Goal: Information Seeking & Learning: Understand process/instructions

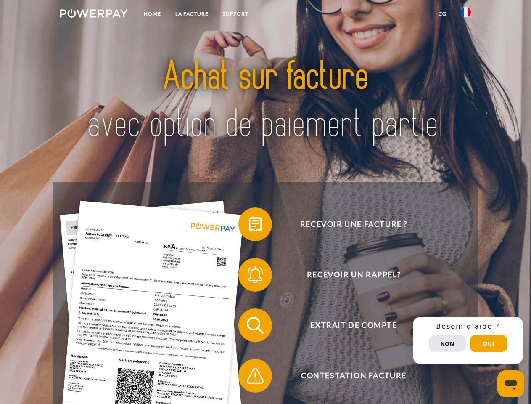
click at [94, 15] on img at bounding box center [94, 13] width 68 height 8
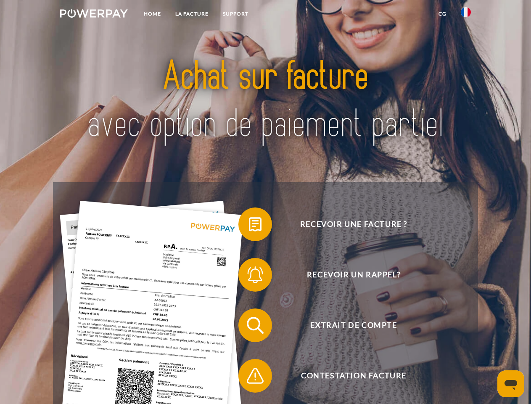
click at [466, 15] on img at bounding box center [466, 12] width 10 height 10
click at [442, 14] on link "CG" at bounding box center [442, 13] width 22 height 15
click at [249, 226] on span at bounding box center [243, 224] width 42 height 42
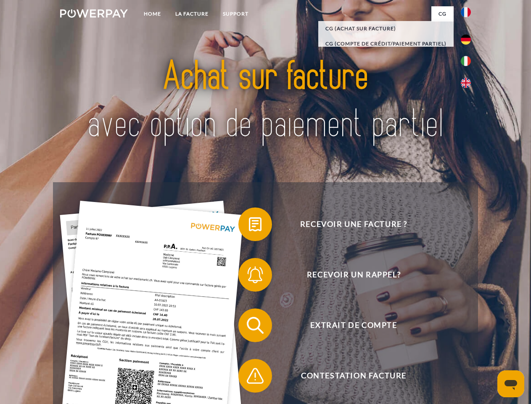
click at [249, 276] on span at bounding box center [243, 274] width 42 height 42
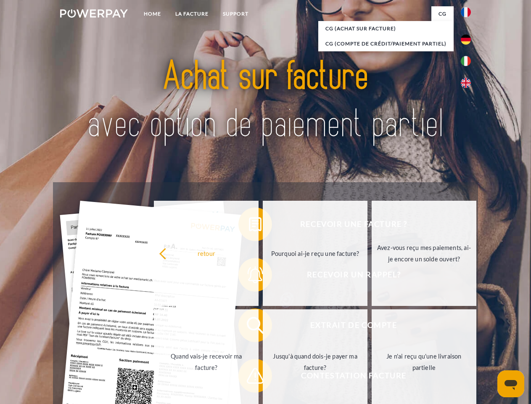
click at [263, 327] on link "Jusqu'à quand dois-je payer ma facture?" at bounding box center [315, 361] width 105 height 105
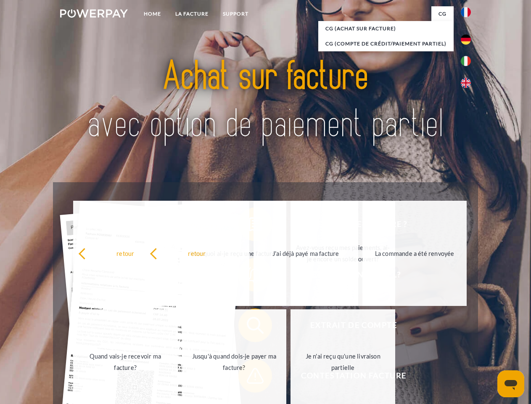
click at [249, 377] on span at bounding box center [243, 375] width 42 height 42
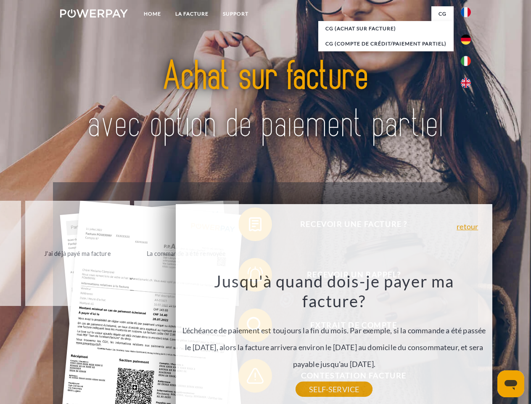
click at [468, 340] on div "Recevoir une facture ? Recevoir un rappel? Extrait de compte retour" at bounding box center [265, 350] width 425 height 336
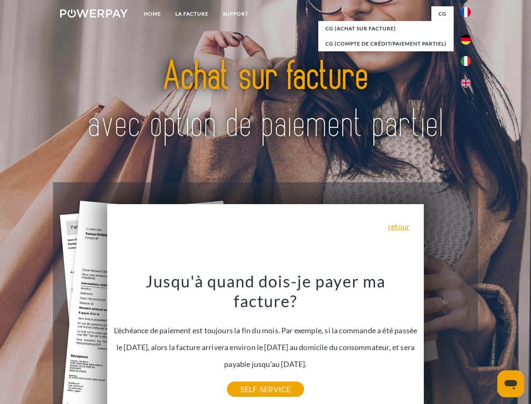
click at [447, 342] on span "Extrait de compte" at bounding box center [354, 325] width 206 height 34
click at [488, 343] on header "Home LA FACTURE Support" at bounding box center [265, 290] width 531 height 581
